Goal: Task Accomplishment & Management: Complete application form

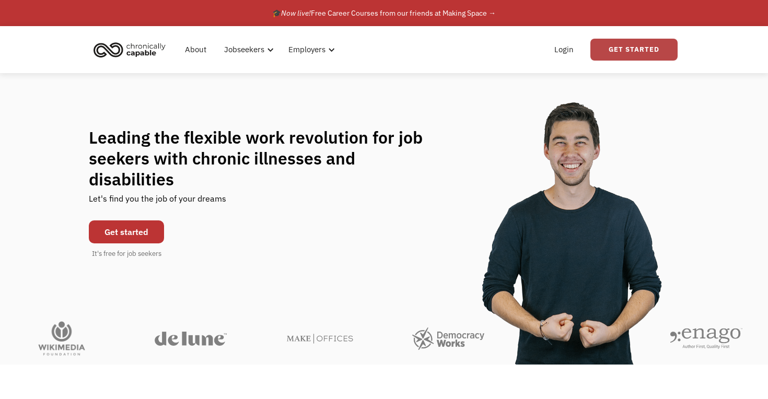
click at [635, 45] on link "Get Started" at bounding box center [634, 50] width 87 height 22
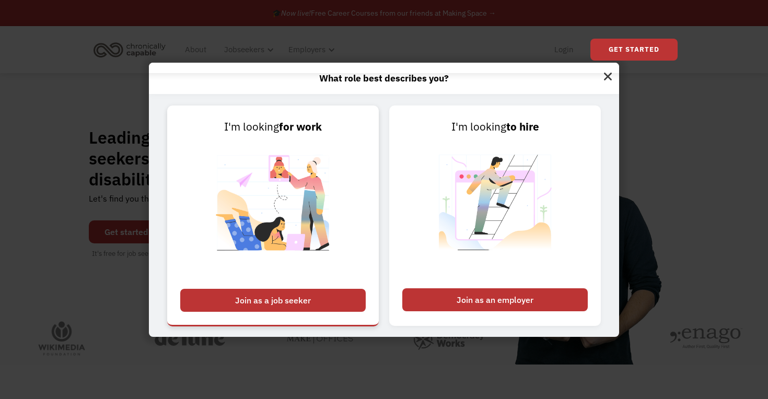
click at [281, 295] on div "Join as a job seeker" at bounding box center [273, 300] width 186 height 23
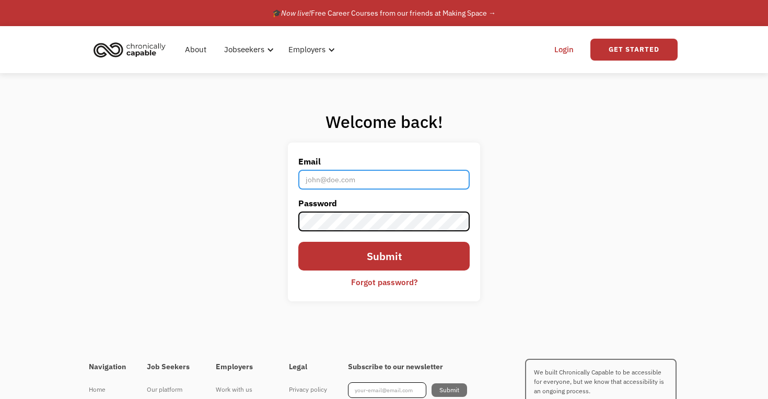
type input "lauren.mcdaniel98@yahoo.com"
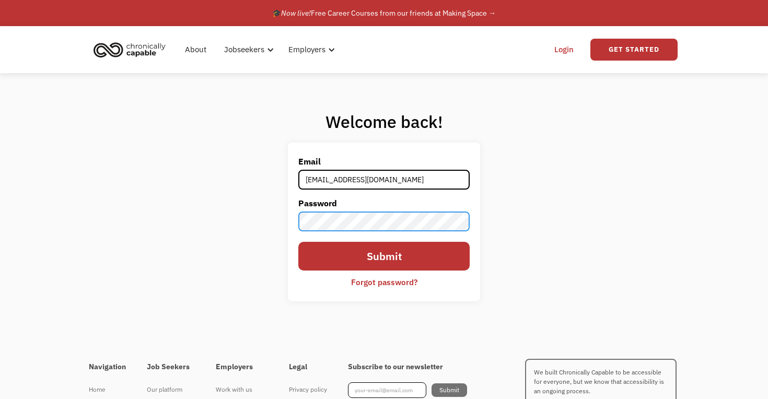
click at [384, 257] on input "Submit" at bounding box center [383, 256] width 171 height 29
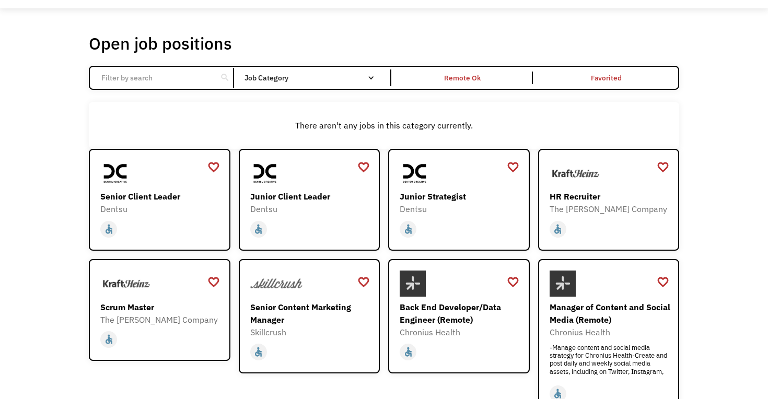
scroll to position [33, 0]
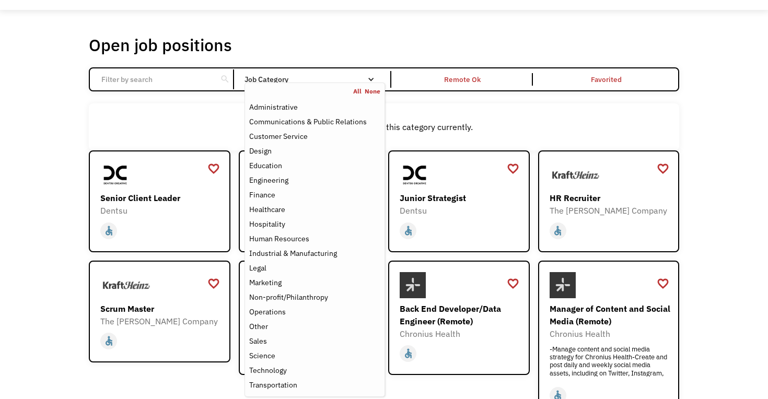
click at [357, 81] on div "Job Category" at bounding box center [315, 79] width 141 height 7
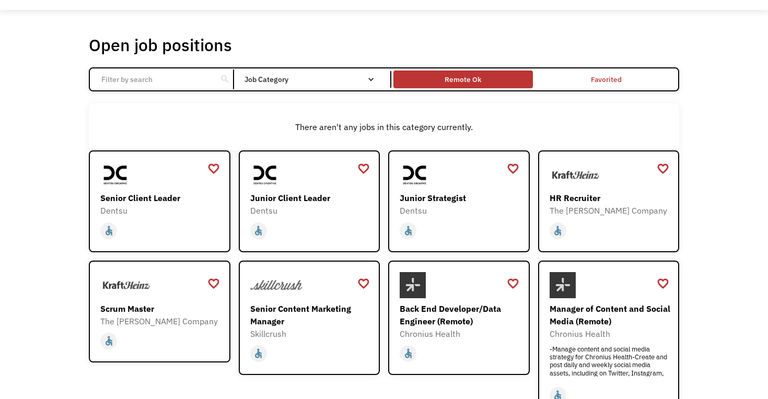
click at [442, 75] on div "Remote Ok" at bounding box center [463, 79] width 139 height 13
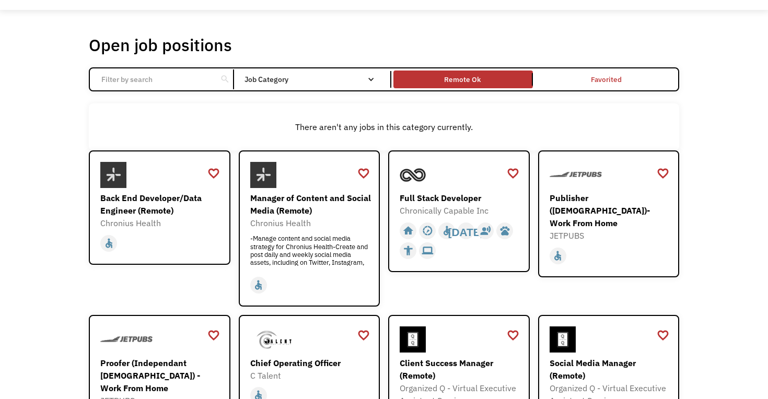
click at [439, 104] on div "There aren't any jobs in this category currently." at bounding box center [384, 127] width 591 height 47
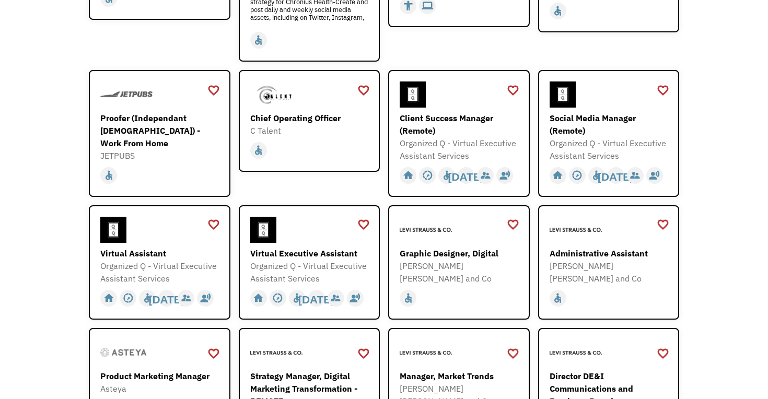
scroll to position [310, 0]
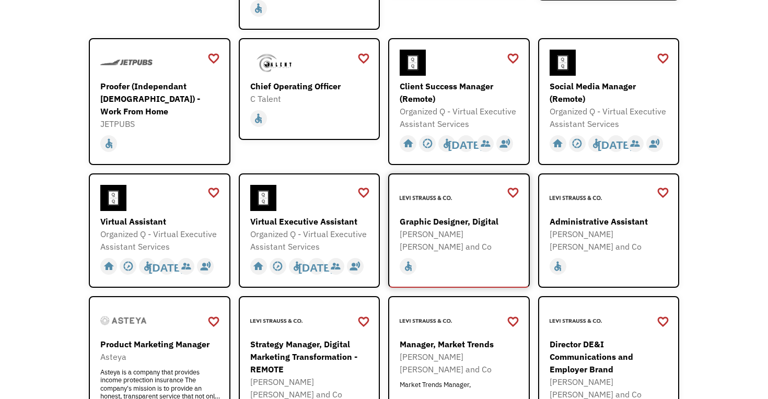
click at [437, 220] on div "Graphic Designer, Digital" at bounding box center [460, 221] width 121 height 13
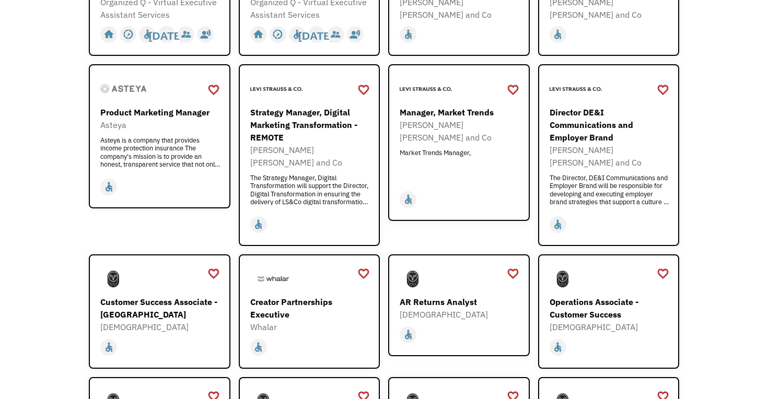
scroll to position [560, 0]
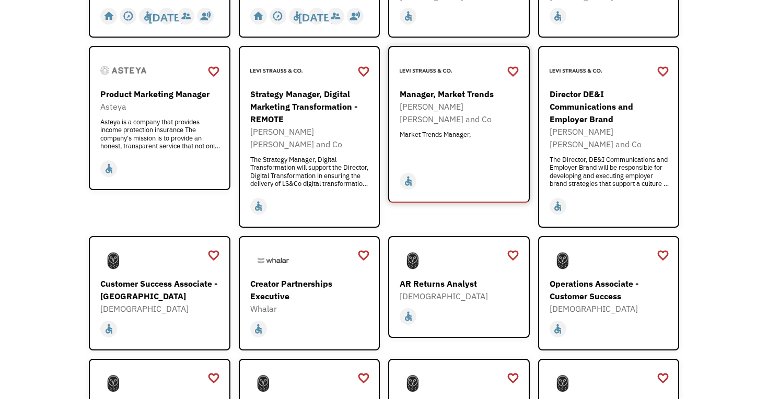
click at [433, 75] on img at bounding box center [426, 71] width 52 height 26
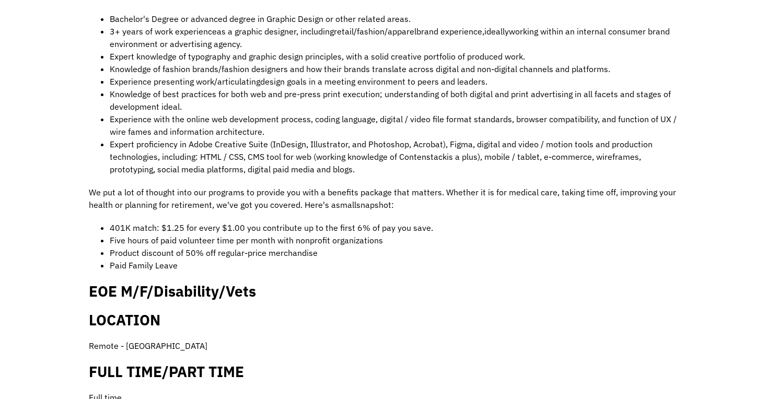
scroll to position [706, 0]
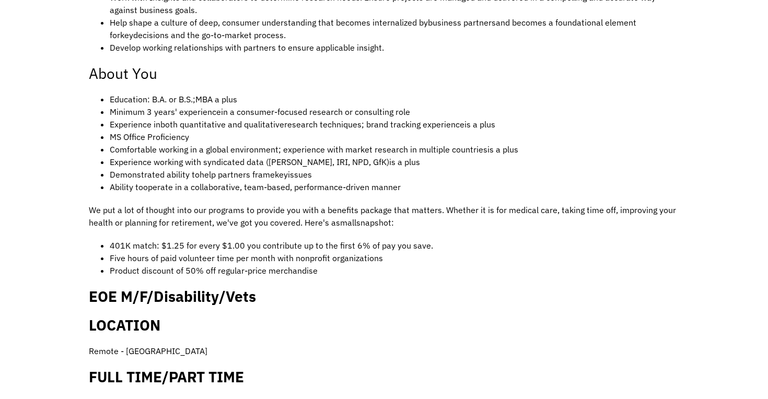
scroll to position [571, 0]
click at [193, 120] on span "both quantitative and qualitative" at bounding box center [222, 125] width 124 height 10
click at [210, 120] on span "both quantitative and qualitative" at bounding box center [222, 125] width 124 height 10
drag, startPoint x: 181, startPoint y: 113, endPoint x: 318, endPoint y: 112, distance: 137.0
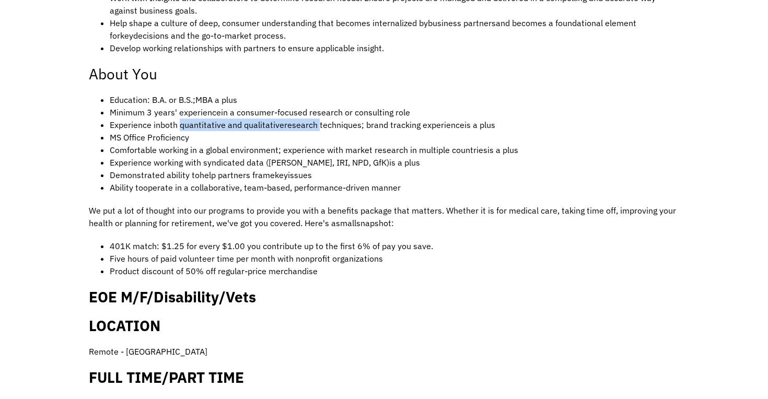
click at [318, 119] on li "Experience in both quantitative and qualitative research techniques; brand trac…" at bounding box center [395, 125] width 570 height 13
copy li "quantitative and qualitative research"
click at [376, 182] on div "JOB DESCRIPTION You're an original. So are we . We're a company of people who l…" at bounding box center [384, 61] width 591 height 734
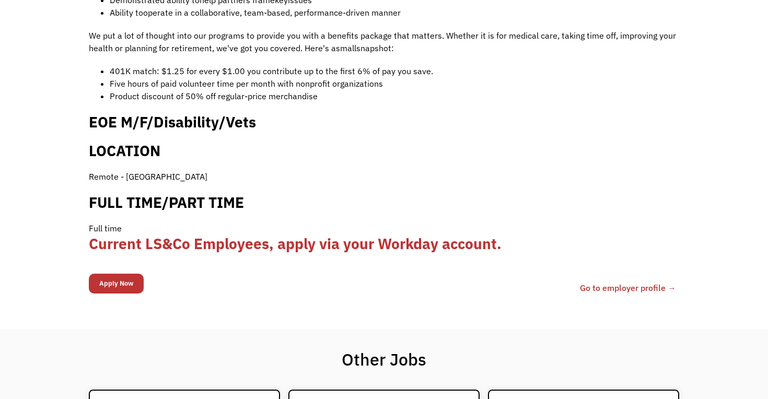
scroll to position [784, 0]
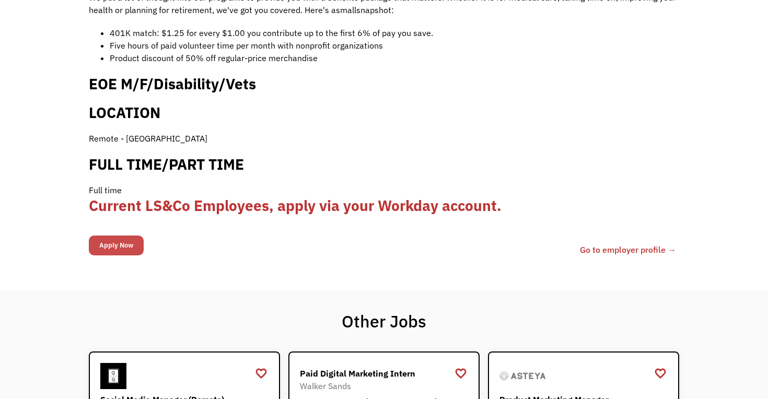
click at [125, 236] on input "Apply Now" at bounding box center [116, 246] width 55 height 20
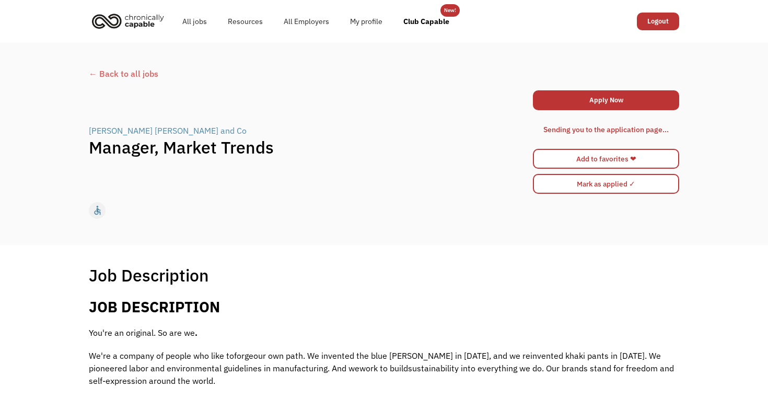
scroll to position [0, 0]
click at [633, 95] on link "Apply Now" at bounding box center [606, 100] width 146 height 20
